Goal: Find specific page/section: Find specific page/section

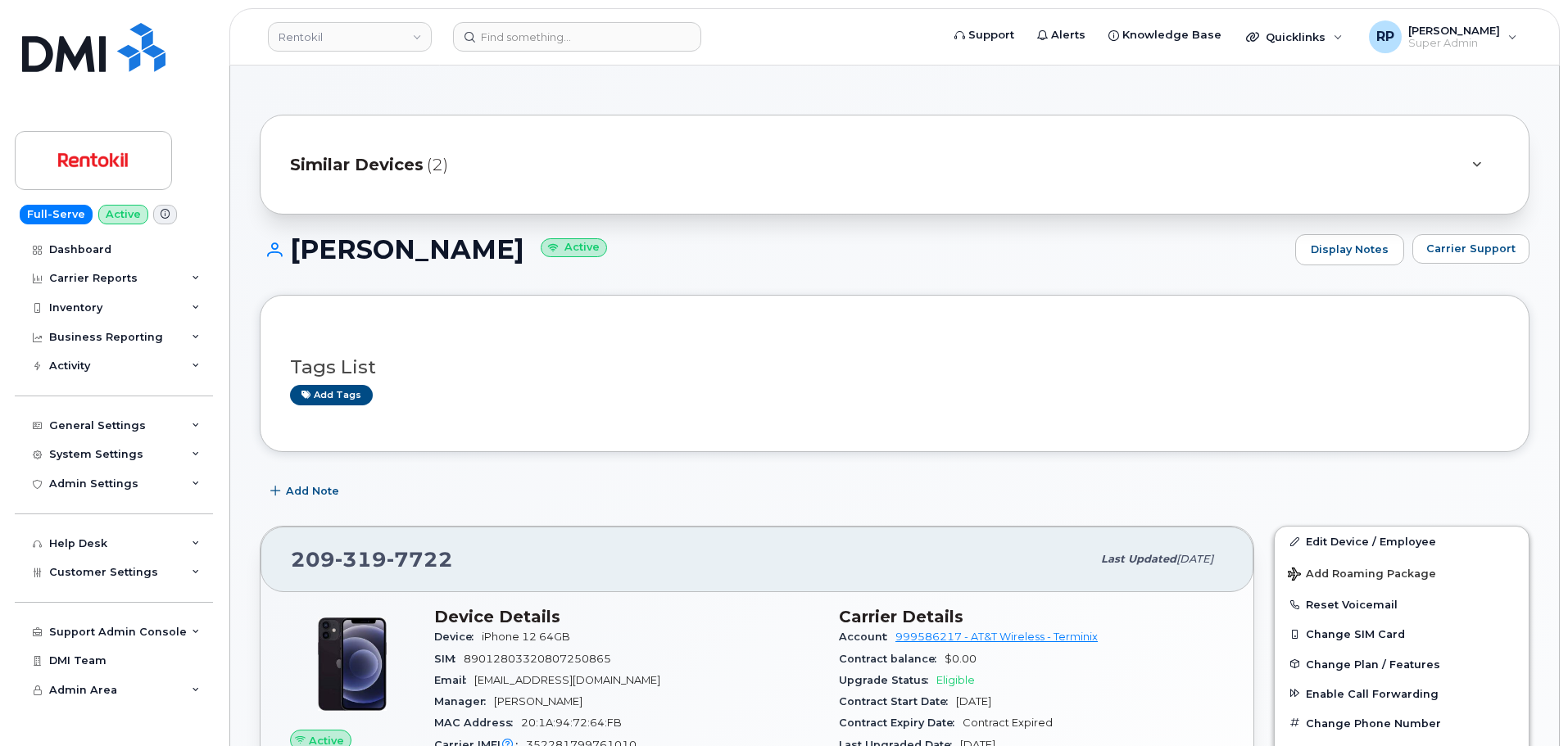
scroll to position [1229, 0]
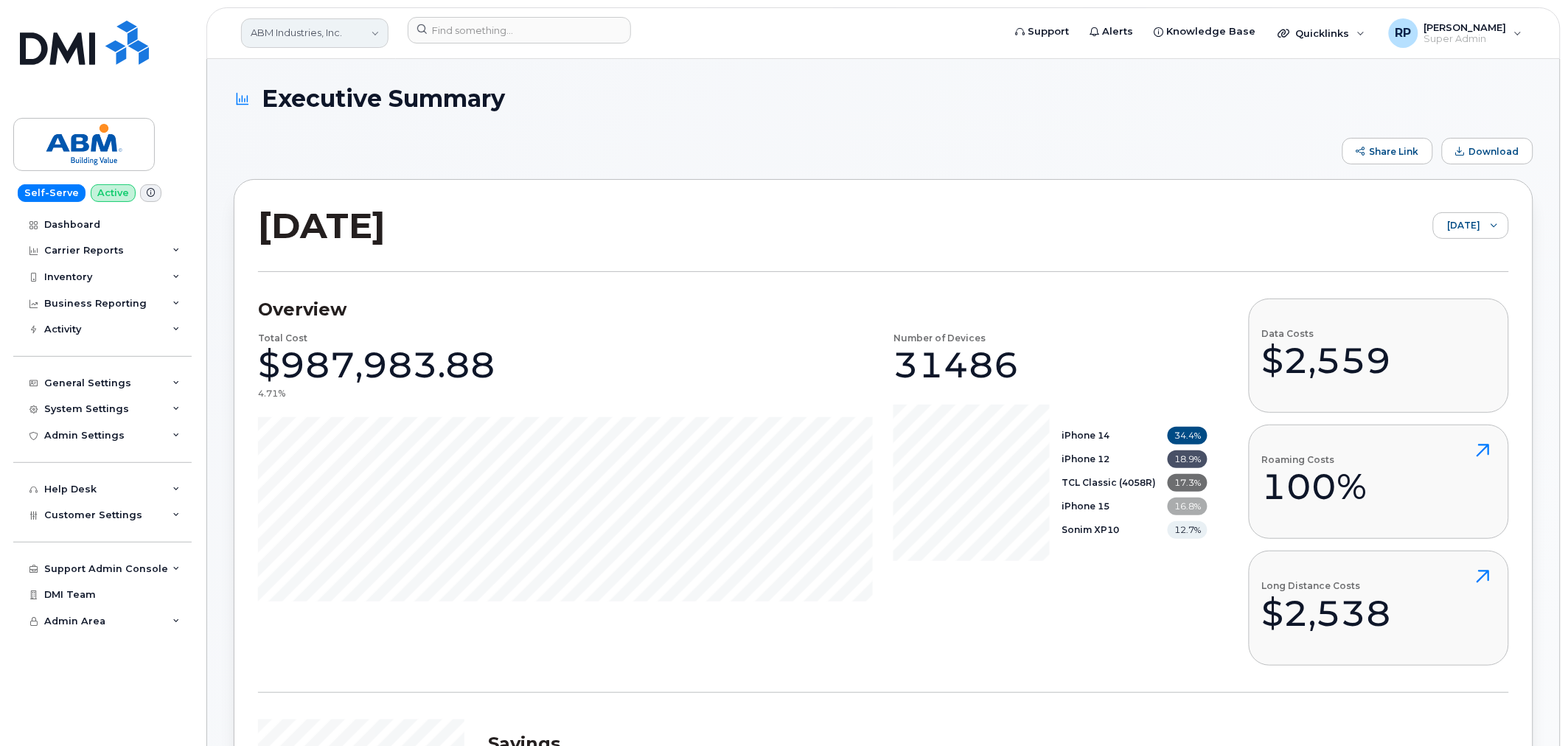
click at [278, 38] on link "ABM Industries, Inc." at bounding box center [314, 33] width 148 height 30
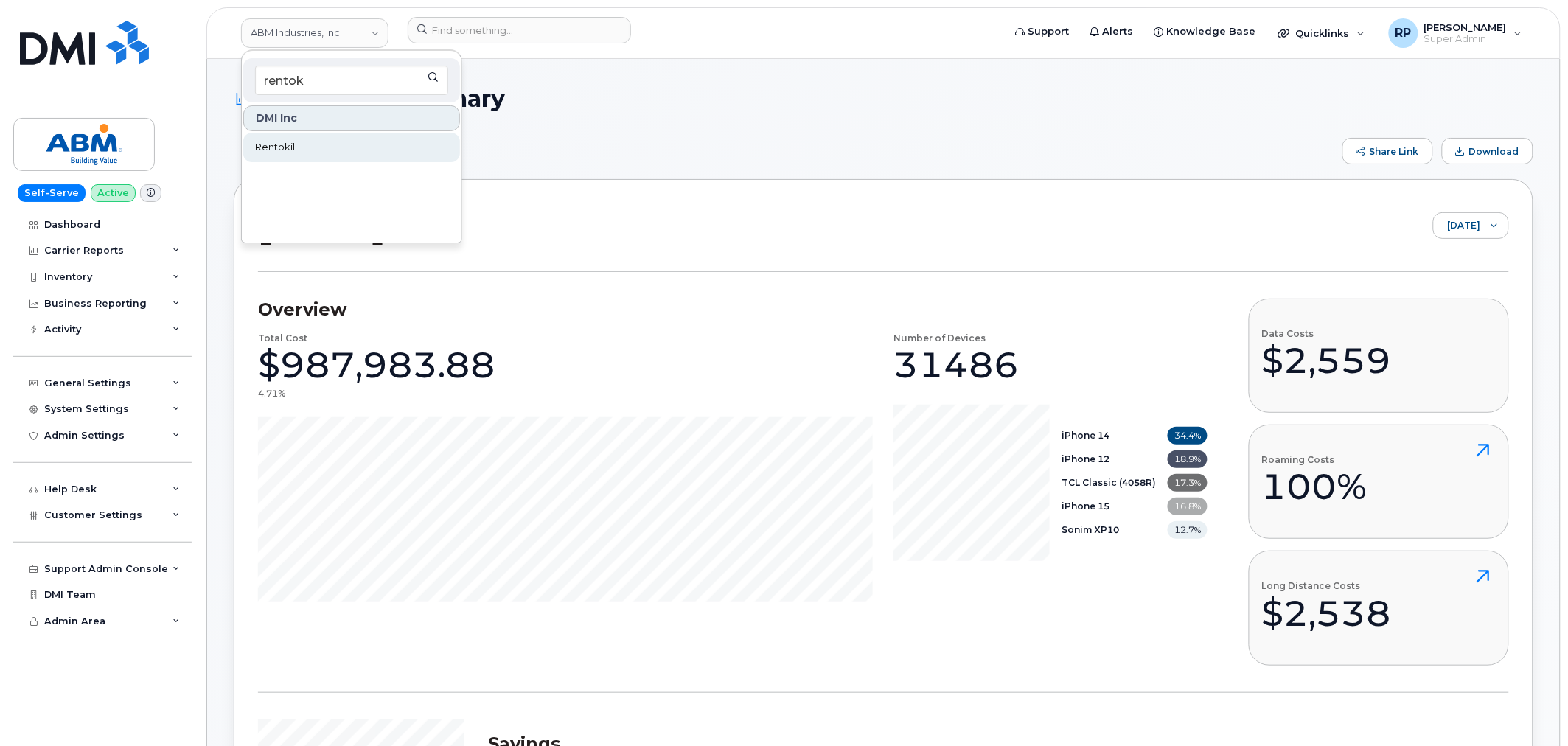
type input "rentok"
click at [297, 142] on link "Rentokil" at bounding box center [351, 147] width 216 height 30
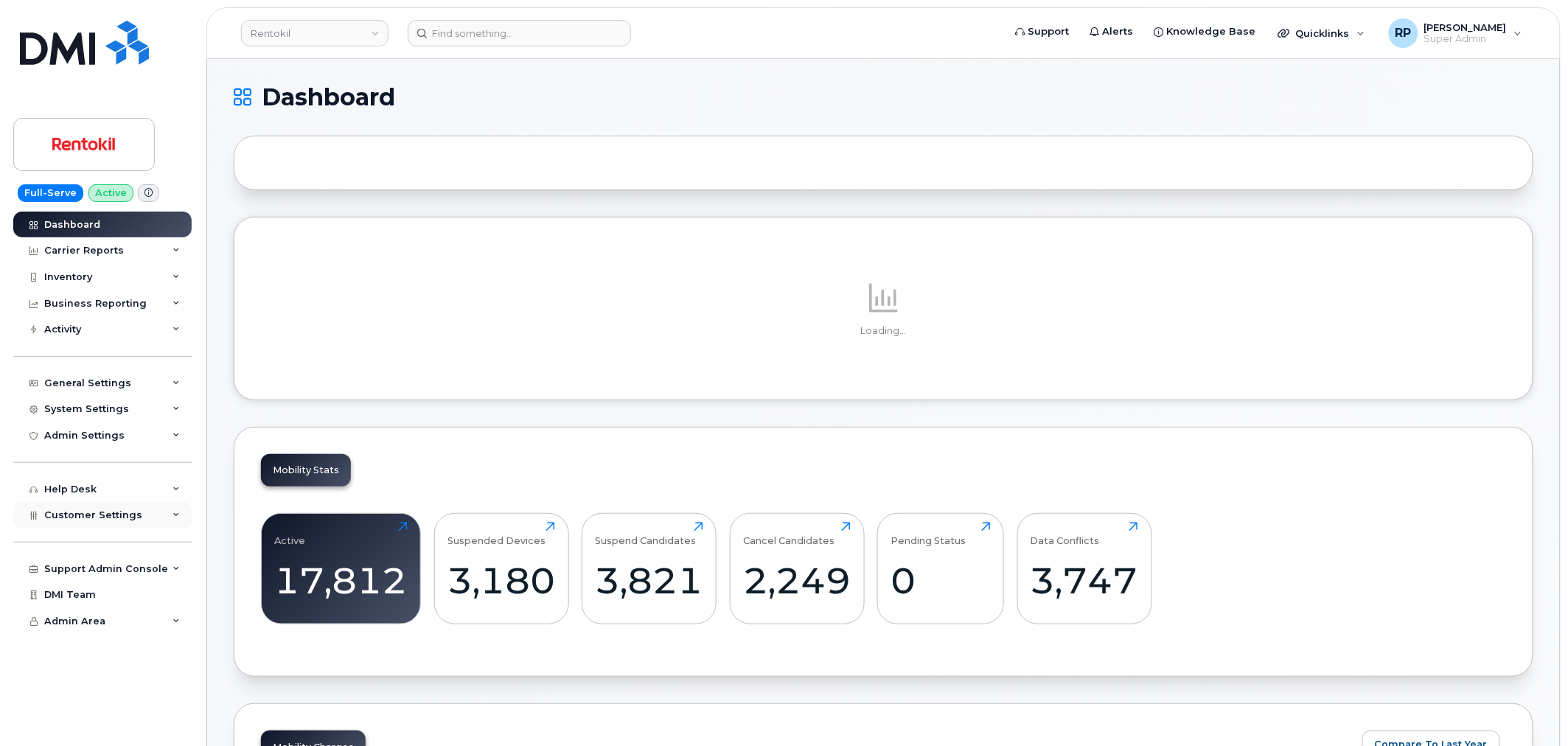
click at [123, 511] on span "Customer Settings" at bounding box center [93, 515] width 98 height 11
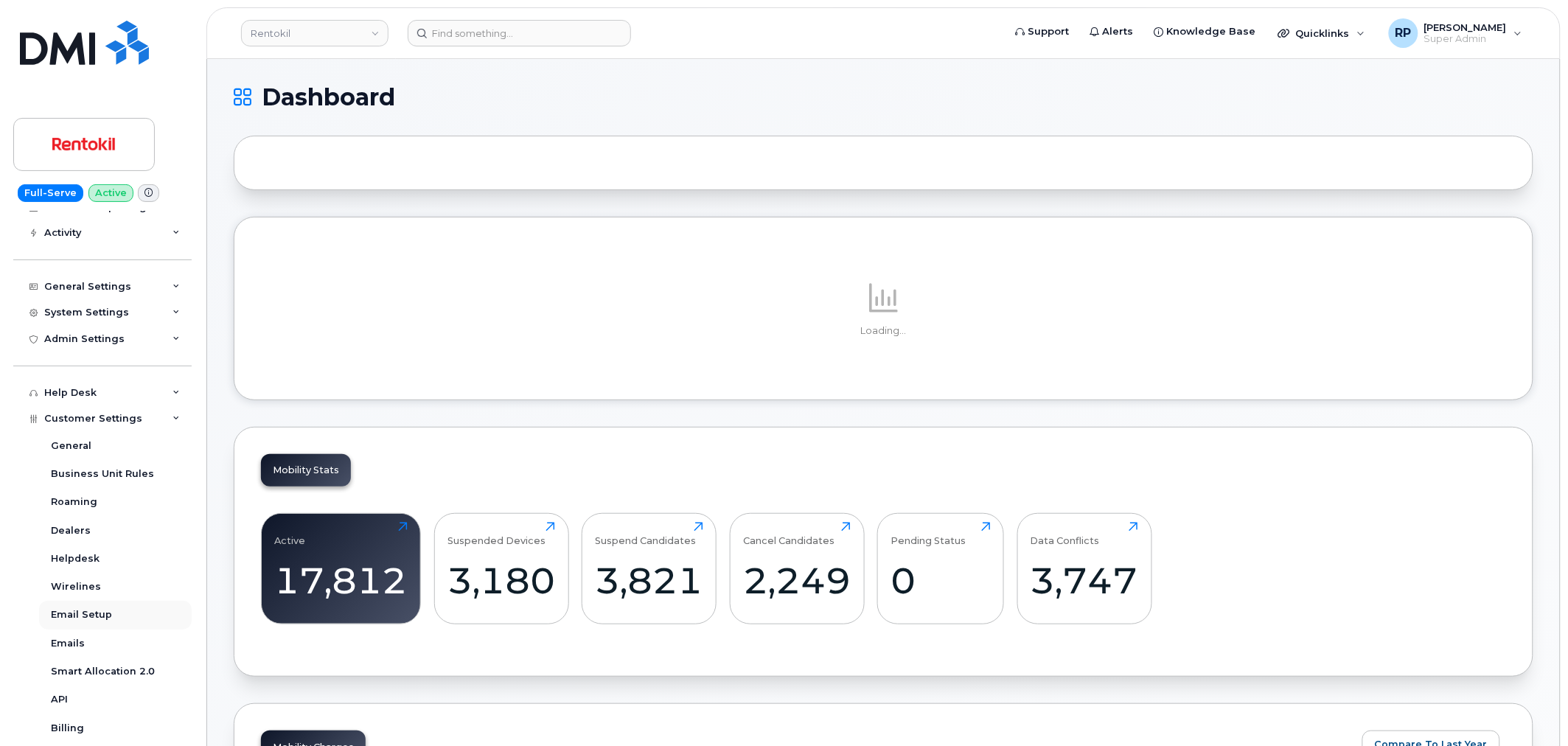
scroll to position [136, 0]
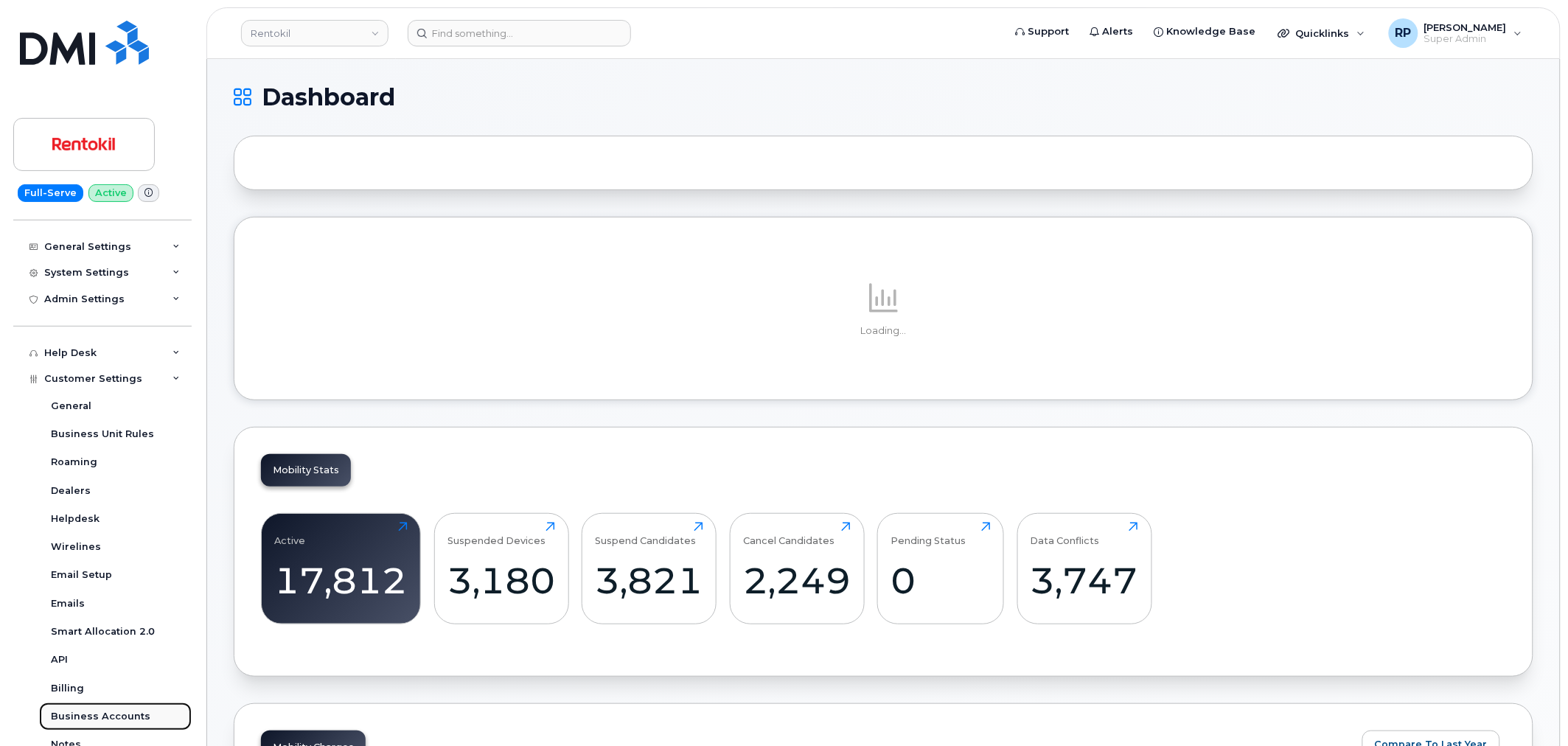
click at [92, 715] on div "Business Accounts" at bounding box center [100, 716] width 99 height 13
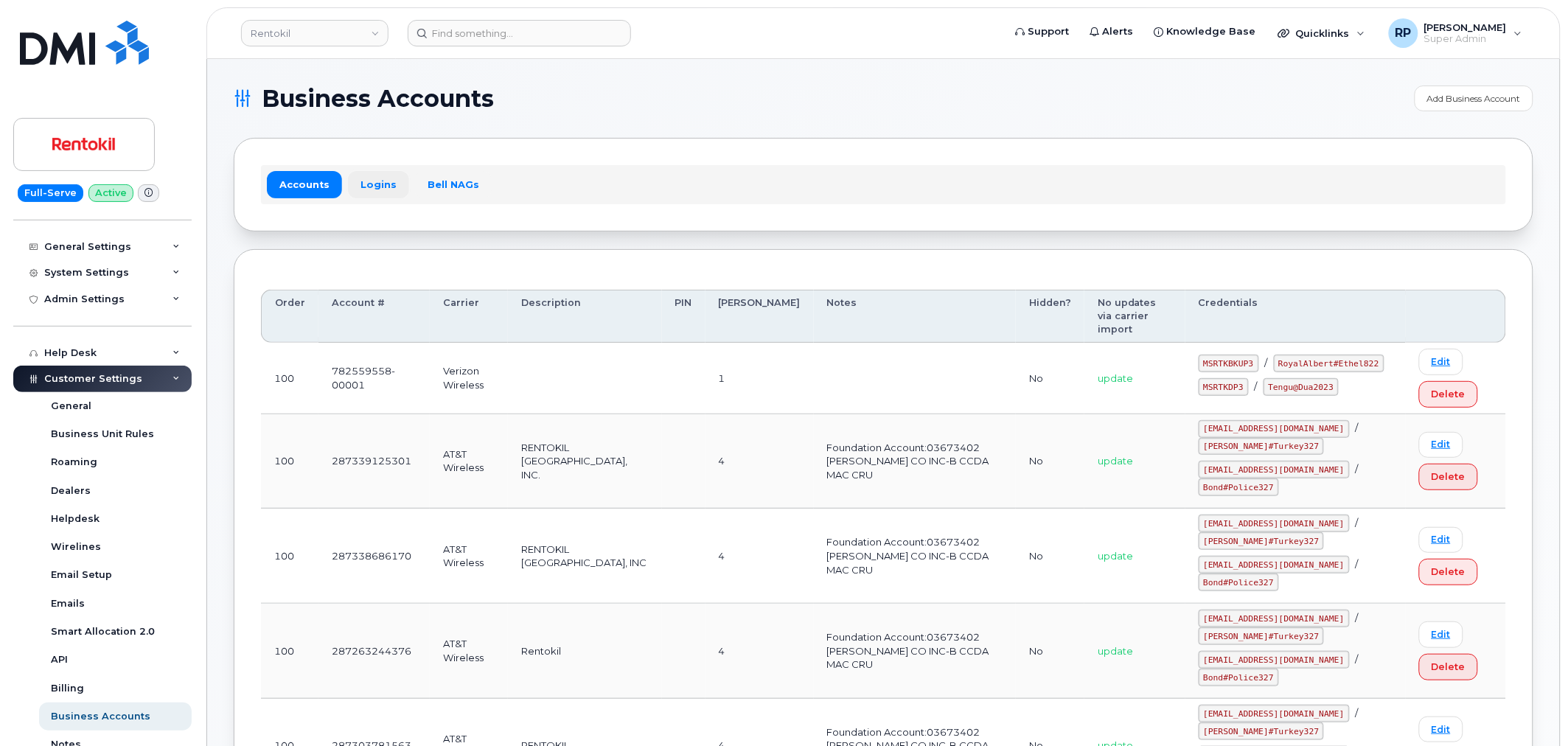
click at [380, 192] on link "Logins" at bounding box center [379, 184] width 61 height 27
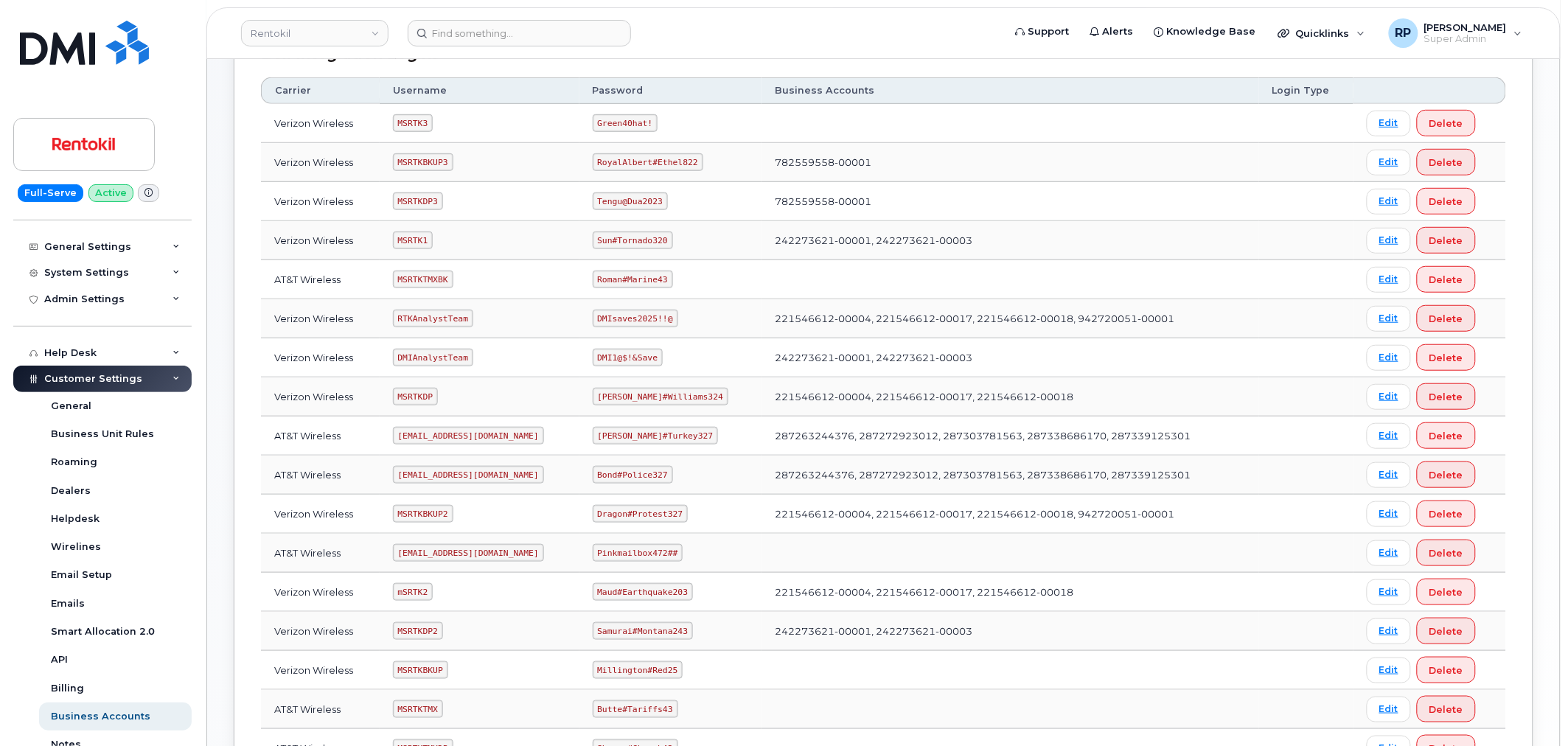
scroll to position [266, 0]
